Goal: Task Accomplishment & Management: Use online tool/utility

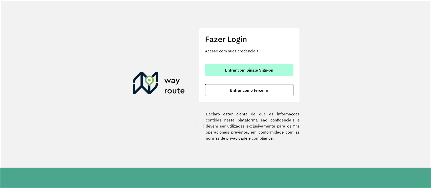
click at [248, 68] on span "Entrar com Single Sign-on" at bounding box center [249, 70] width 48 height 4
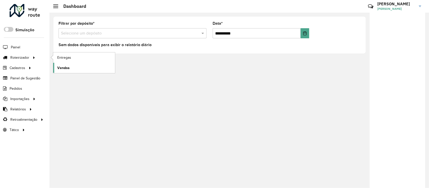
click at [67, 68] on span "Vendas" at bounding box center [63, 67] width 12 height 5
click at [67, 56] on span "Entregas" at bounding box center [64, 57] width 14 height 5
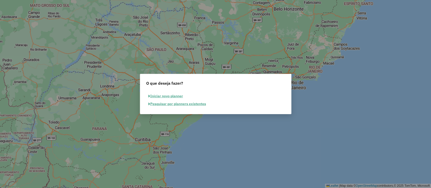
click at [164, 106] on button "Pesquisar por planners existentes" at bounding box center [177, 104] width 62 height 8
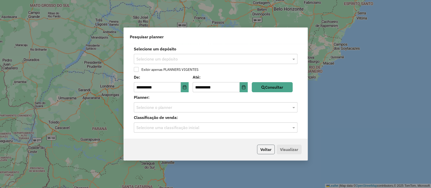
click at [268, 149] on button "Voltar" at bounding box center [266, 150] width 18 height 10
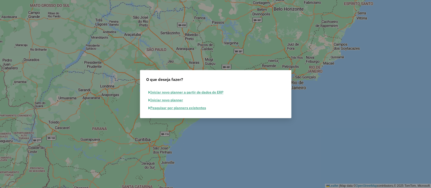
click at [182, 108] on button "Pesquisar por planners existentes" at bounding box center [177, 108] width 62 height 8
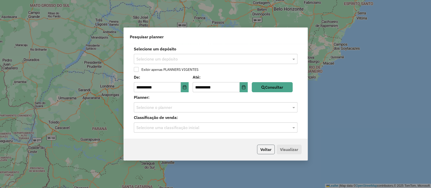
click at [266, 152] on button "Voltar" at bounding box center [266, 150] width 18 height 10
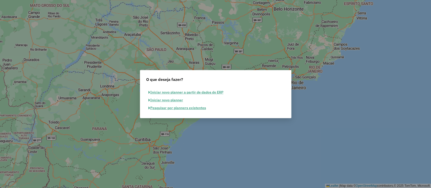
click at [348, 102] on div "O que deseja fazer? Iniciar novo planner a partir de dados do ERP Iniciar novo …" at bounding box center [215, 94] width 431 height 188
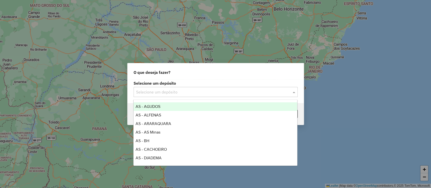
click at [170, 91] on input "text" at bounding box center [210, 92] width 149 height 6
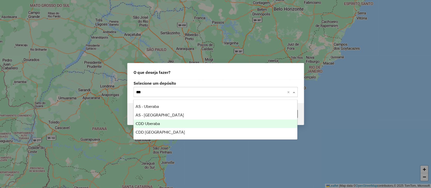
type input "****"
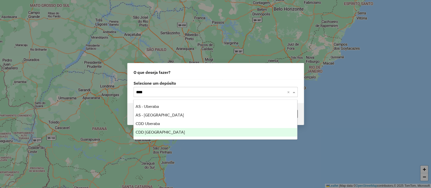
click at [164, 133] on span "CDD Uberlandia" at bounding box center [160, 132] width 49 height 4
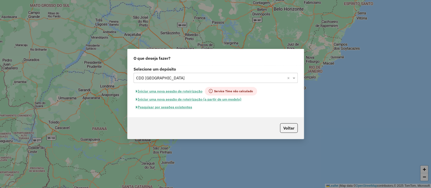
click at [170, 109] on button "Pesquisar por sessões existentes" at bounding box center [163, 107] width 61 height 8
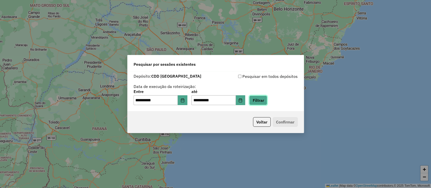
click at [267, 103] on button "Filtrar" at bounding box center [258, 101] width 18 height 10
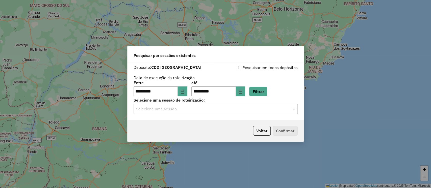
click at [215, 112] on div "Selecione uma sessão" at bounding box center [215, 109] width 164 height 10
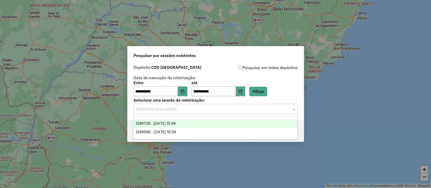
click at [176, 124] on span "1284738 - 29/09/2025 15:44" at bounding box center [156, 123] width 40 height 4
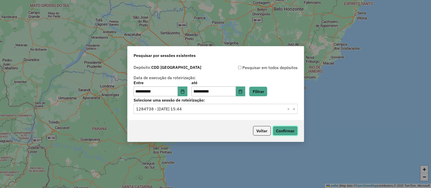
click at [281, 130] on button "Confirmar" at bounding box center [285, 131] width 25 height 10
click at [283, 134] on button "Confirmar" at bounding box center [285, 131] width 25 height 10
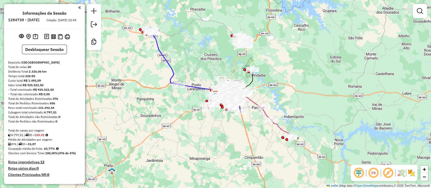
click at [200, 48] on div "Janela de atendimento Grade de atendimento Capacidade Transportadoras Veículos …" at bounding box center [215, 94] width 431 height 188
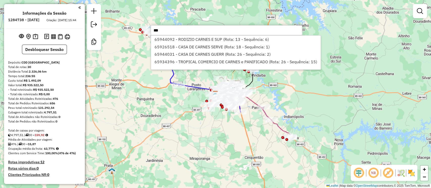
type input "***"
click at [111, 99] on div "Janela de atendimento Grade de atendimento Capacidade Transportadoras Veículos …" at bounding box center [215, 94] width 431 height 188
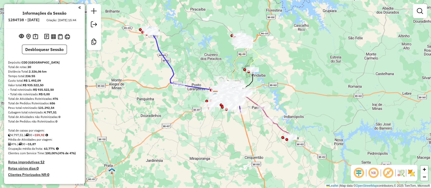
scroll to position [494, 0]
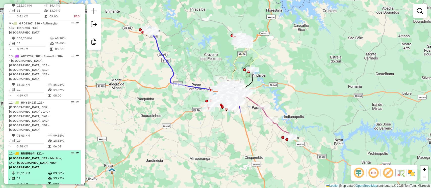
click at [50, 177] on icon at bounding box center [50, 178] width 4 height 3
select select "**********"
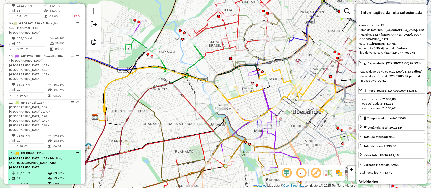
click at [48, 177] on icon at bounding box center [50, 178] width 4 height 3
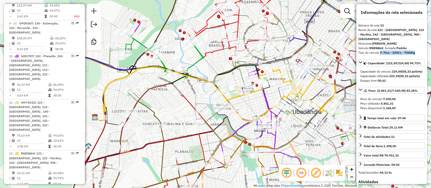
drag, startPoint x: 416, startPoint y: 48, endPoint x: 380, endPoint y: 48, distance: 35.8
click at [380, 50] on div "Tipo do veículo: F. Fixa - 224Cx - 7030Kg" at bounding box center [391, 52] width 67 height 5
